Goal: Task Accomplishment & Management: Use online tool/utility

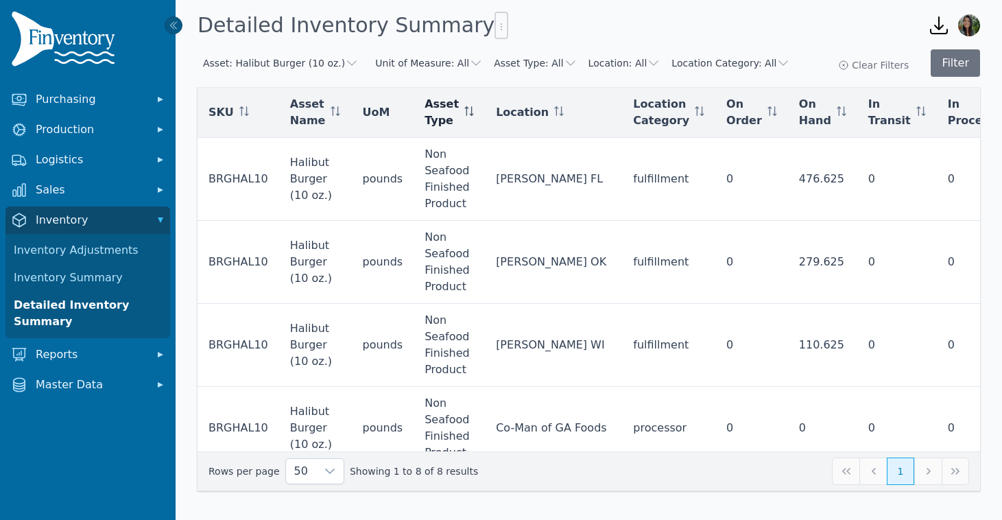
click at [474, 111] on icon at bounding box center [469, 111] width 10 height 10
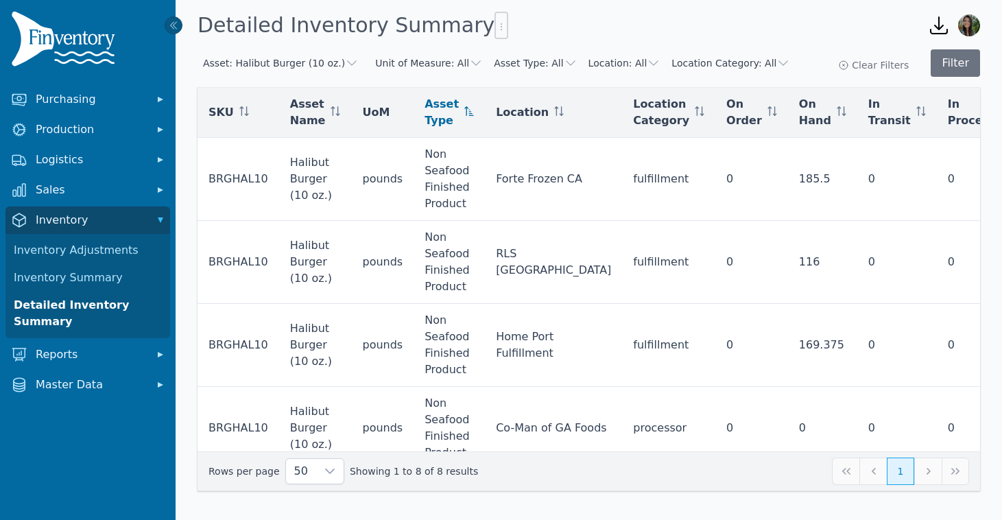
click at [440, 121] on span "Asset Type" at bounding box center [441, 112] width 34 height 33
click at [474, 114] on icon at bounding box center [469, 111] width 10 height 10
click at [474, 110] on icon at bounding box center [469, 111] width 10 height 10
click at [469, 56] on icon "button" at bounding box center [476, 63] width 14 height 14
click at [503, 45] on div "Asset: Halibut Burger (10 oz.) Unit of Measure: All Asset Type: All Location: A…" at bounding box center [589, 278] width 826 height 469
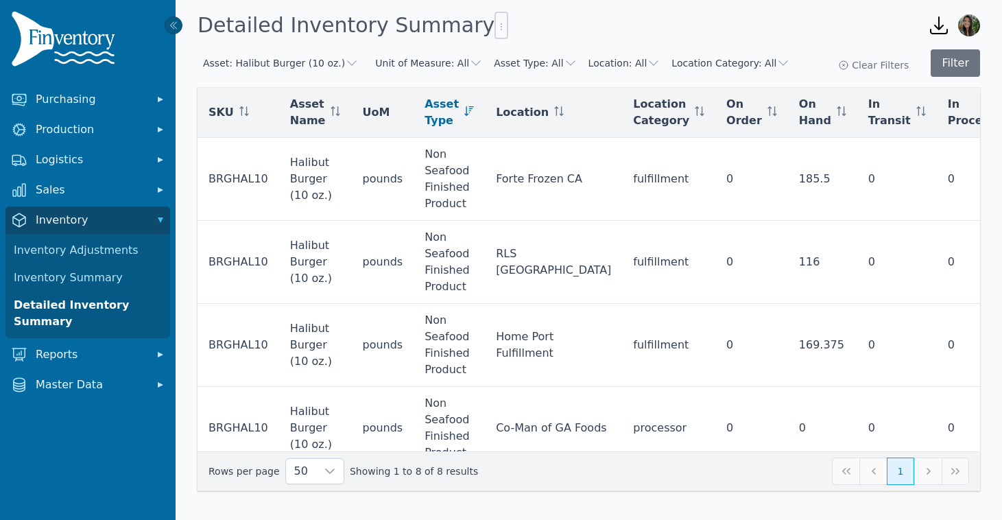
click at [540, 61] on button "Asset Type: All" at bounding box center [535, 63] width 83 height 14
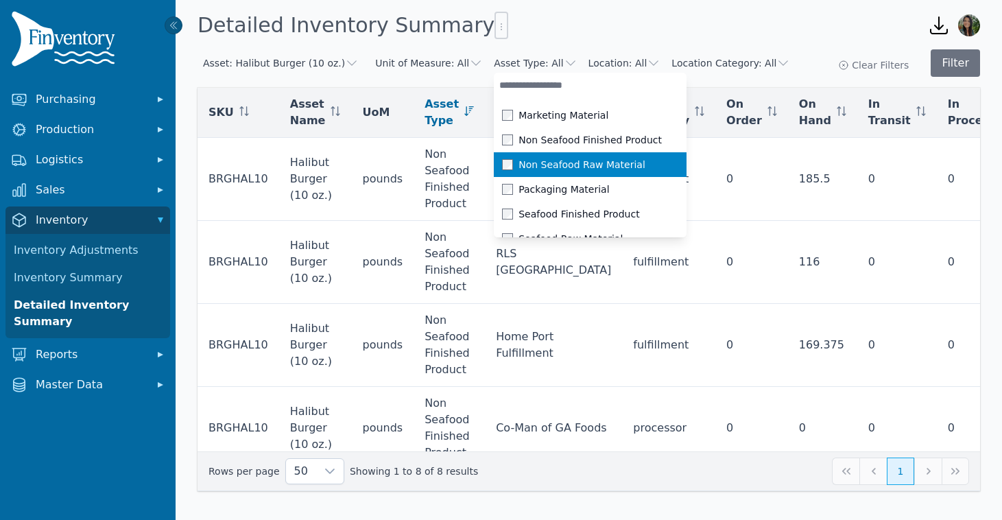
click at [600, 169] on span "Non Seafood Raw Material" at bounding box center [581, 165] width 127 height 14
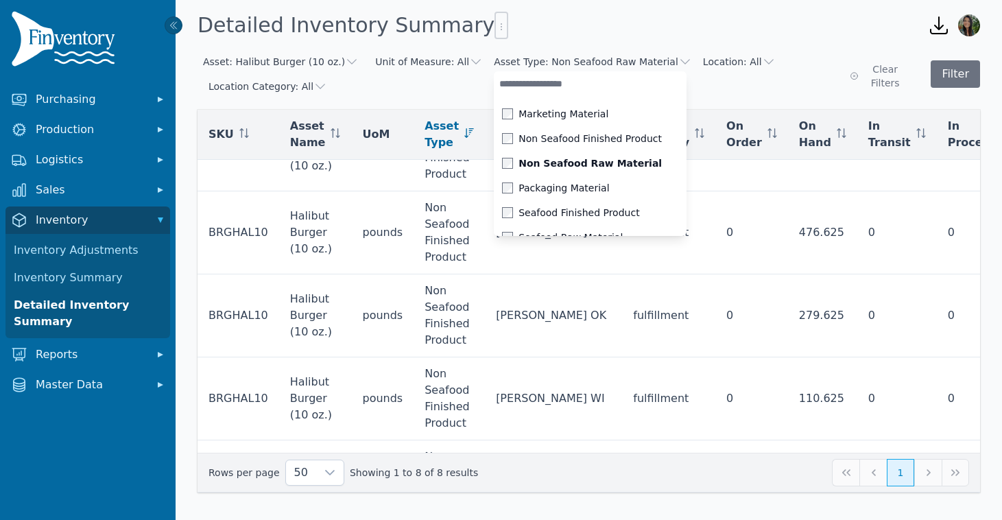
scroll to position [371, 0]
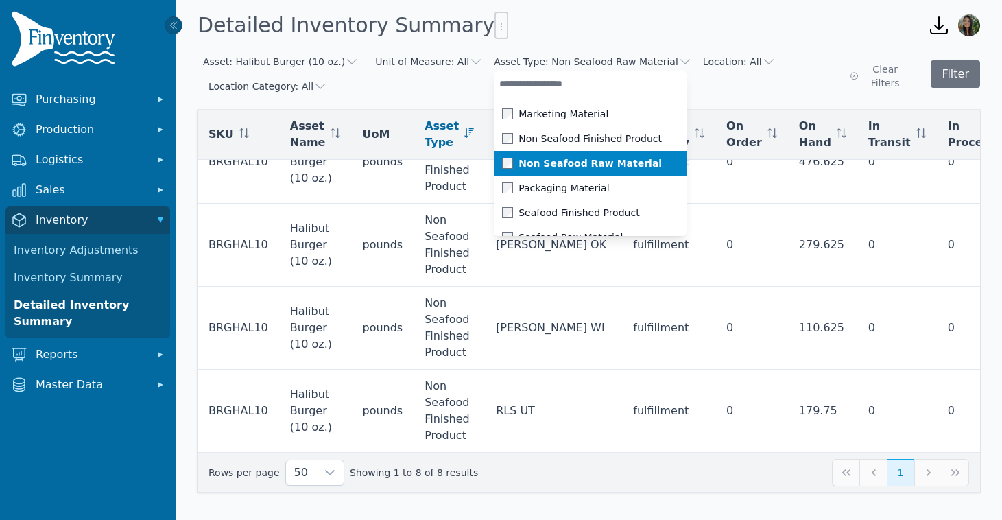
click at [548, 168] on span "Non Seafood Raw Material" at bounding box center [589, 163] width 143 height 14
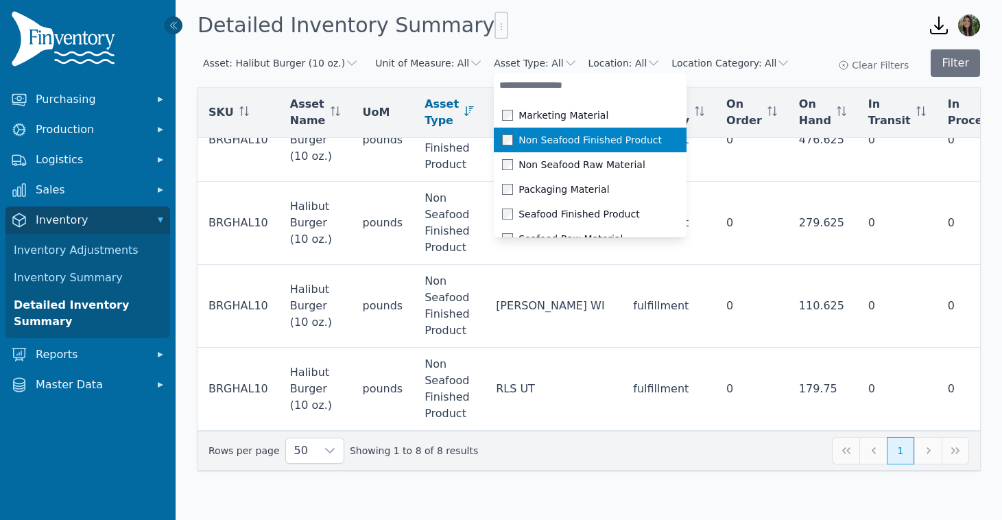
click at [547, 130] on li "Non Seafood Finished Product" at bounding box center [590, 140] width 193 height 25
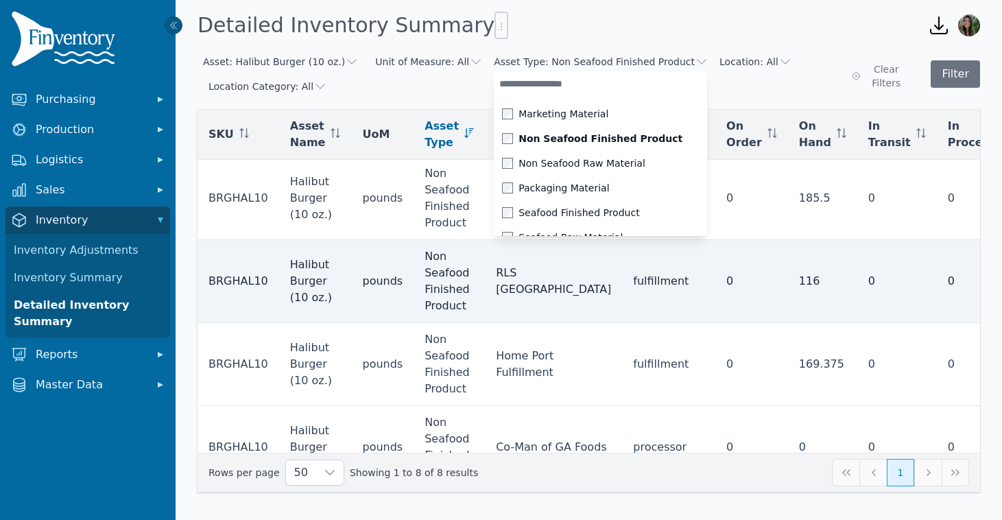
scroll to position [0, 0]
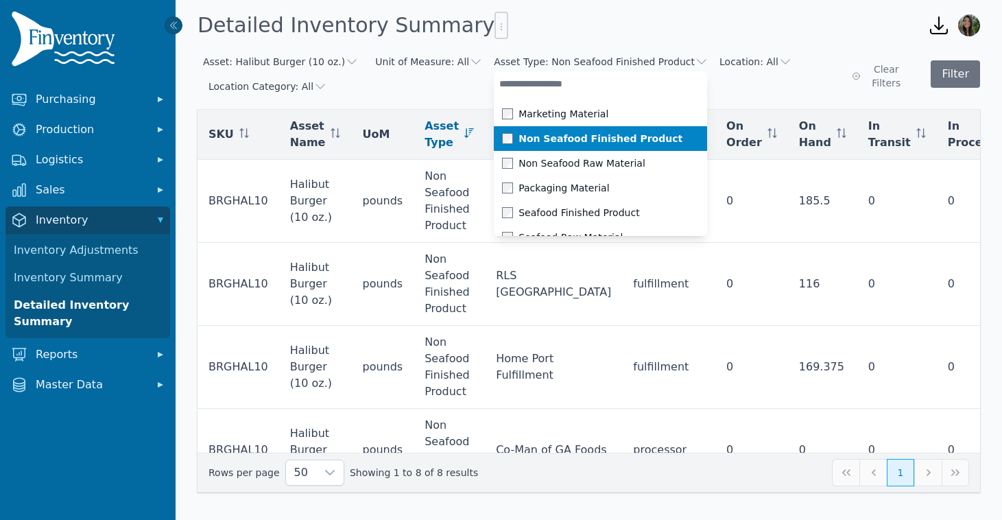
click at [529, 136] on span "Non Seafood Finished Product" at bounding box center [600, 139] width 164 height 14
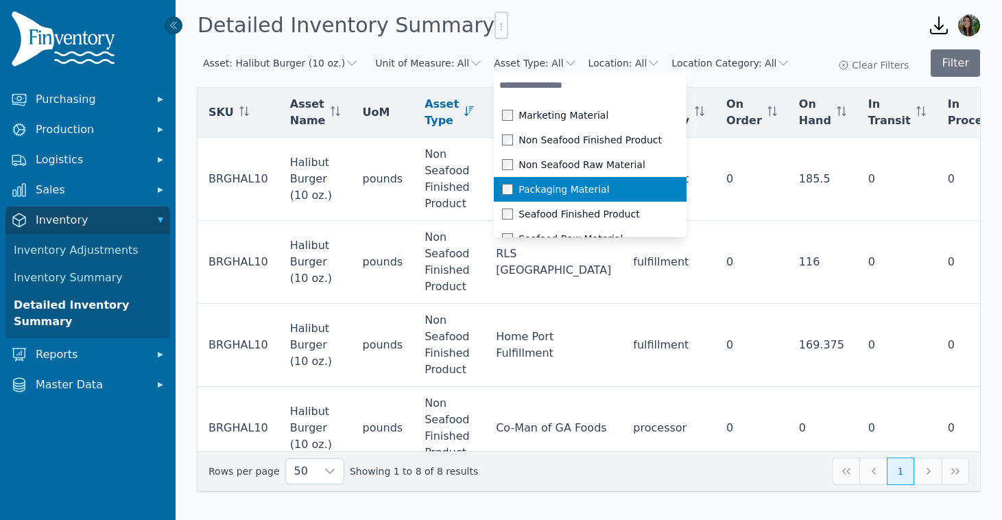
scroll to position [14, 0]
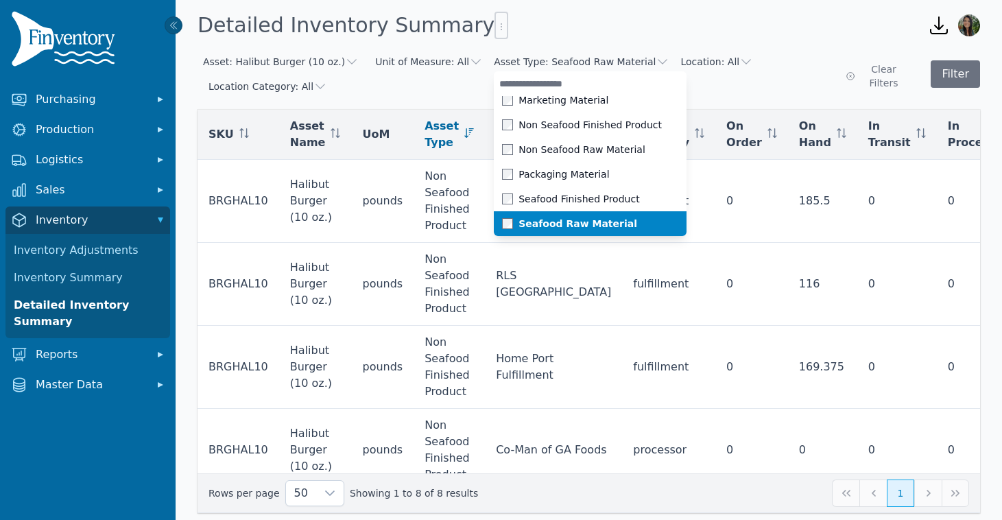
click at [562, 217] on span "Seafood Raw Material" at bounding box center [577, 224] width 119 height 14
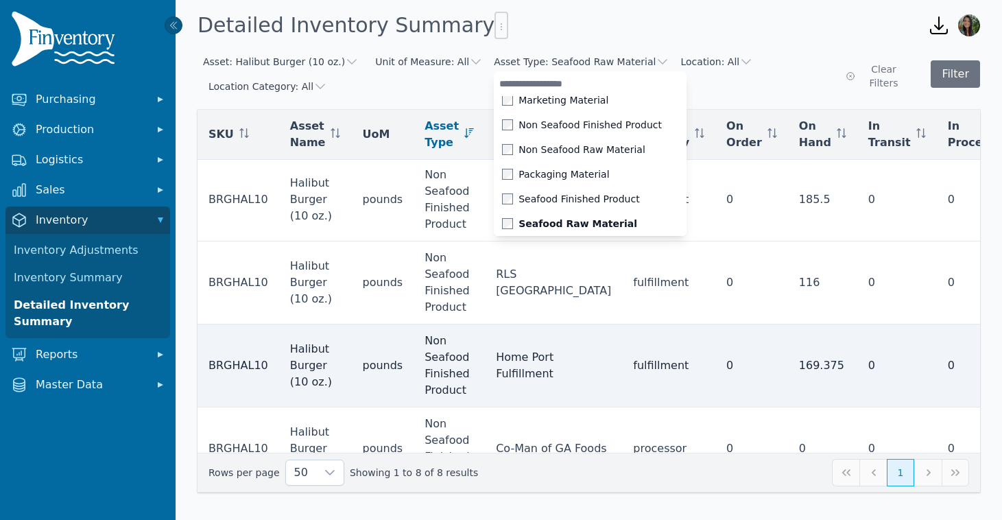
scroll to position [0, 0]
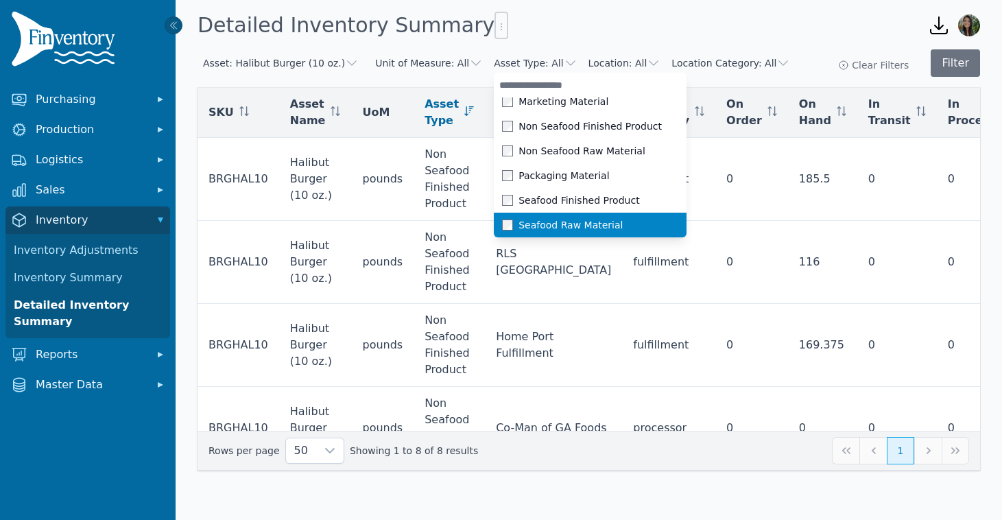
click at [547, 221] on span "Seafood Raw Material" at bounding box center [570, 225] width 104 height 14
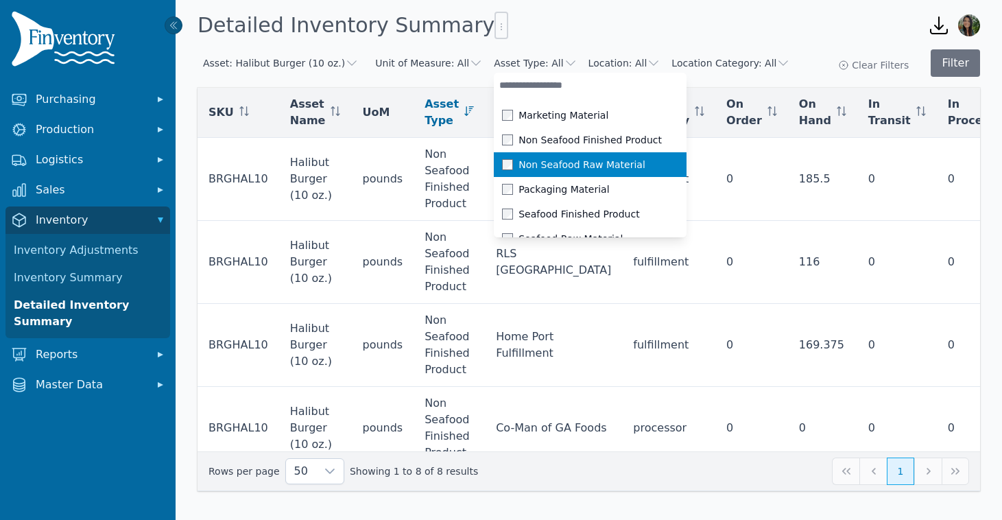
click at [543, 163] on span "Non Seafood Raw Material" at bounding box center [581, 165] width 127 height 14
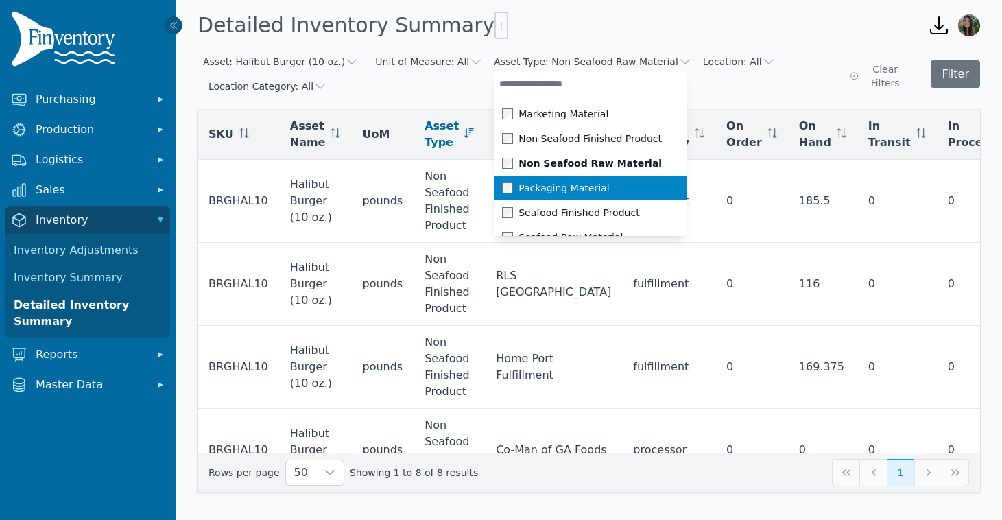
scroll to position [14, 0]
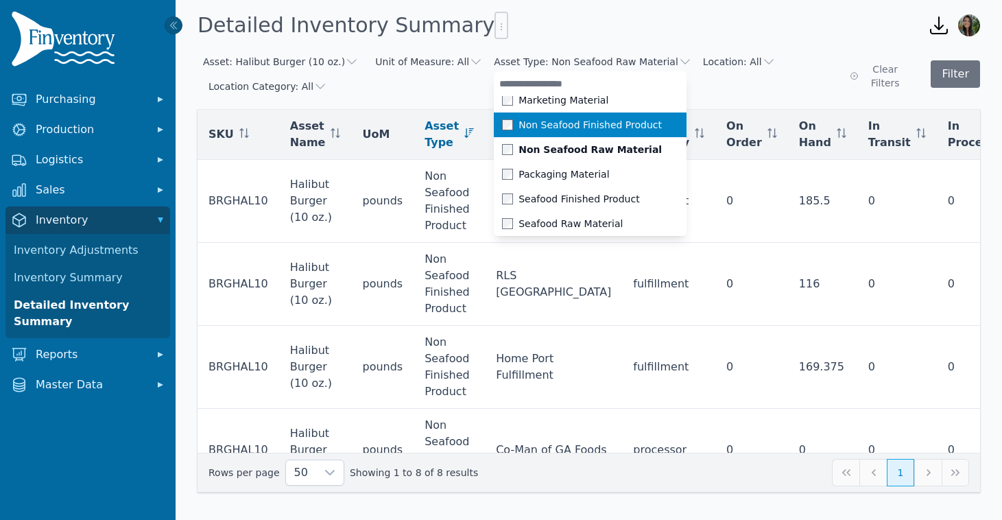
click at [599, 124] on span "Non Seafood Finished Product" at bounding box center [589, 125] width 143 height 14
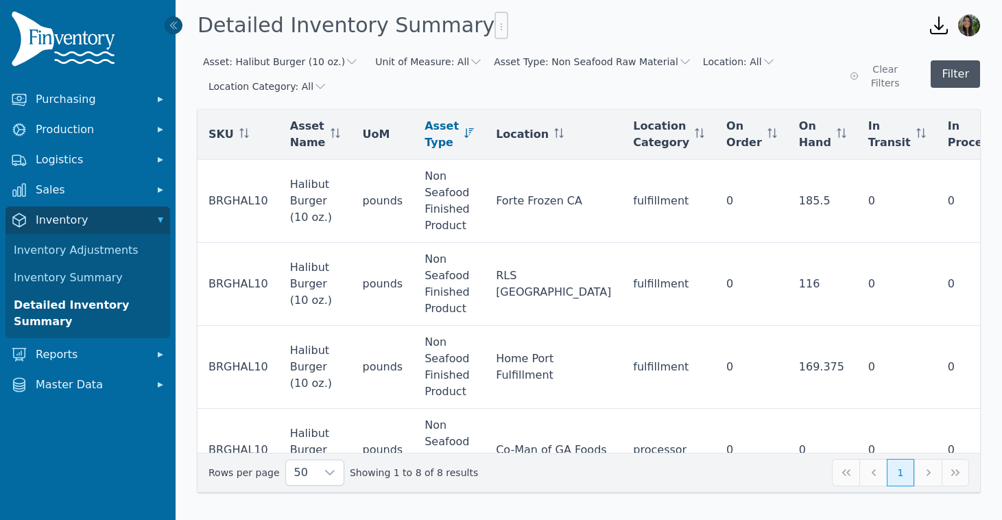
click at [954, 77] on button "Filter" at bounding box center [954, 73] width 49 height 27
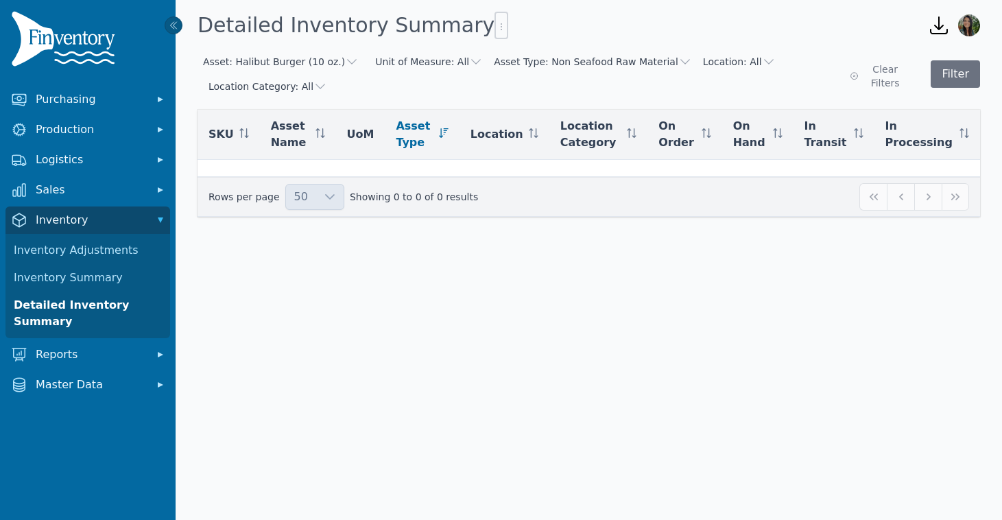
click at [455, 125] on th "Asset Type" at bounding box center [422, 135] width 74 height 50
click at [448, 132] on icon at bounding box center [444, 133] width 10 height 10
click at [425, 138] on span "Asset Type" at bounding box center [414, 134] width 37 height 33
